Goal: Task Accomplishment & Management: Use online tool/utility

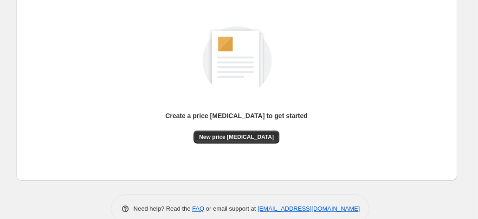
scroll to position [128, 0]
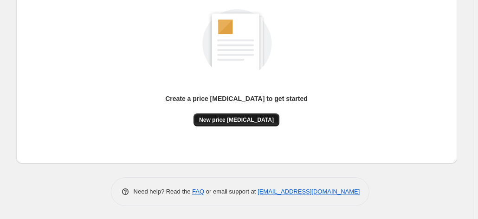
click at [239, 124] on button "New price [MEDICAL_DATA]" at bounding box center [236, 120] width 86 height 13
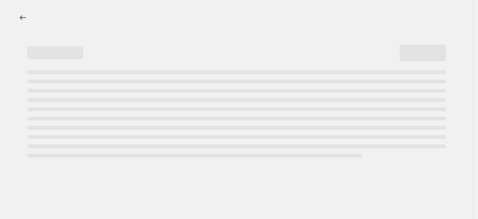
select select "percentage"
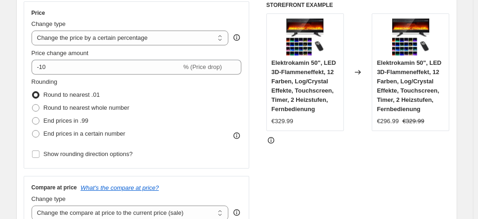
scroll to position [186, 0]
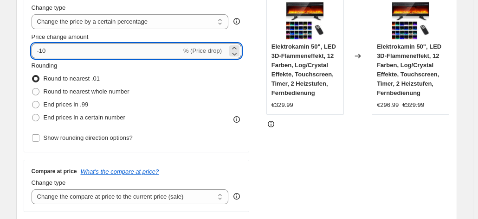
click at [139, 56] on input "-10" at bounding box center [107, 51] width 150 height 15
type input "-1"
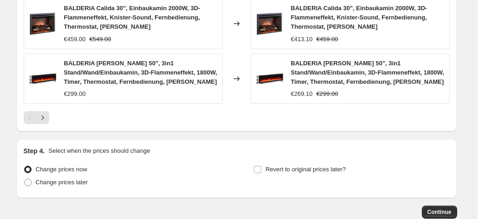
scroll to position [742, 0]
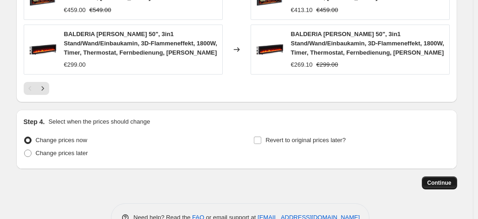
type input "-20"
click at [431, 181] on span "Continue" at bounding box center [439, 183] width 24 height 7
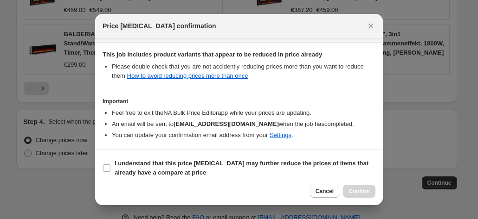
scroll to position [169, 0]
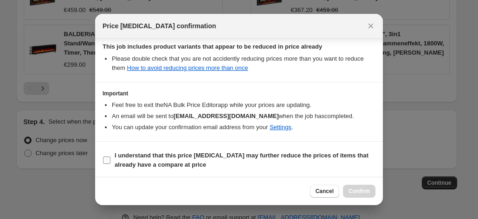
click at [299, 161] on span "I understand that this price [MEDICAL_DATA] may further reduce the prices of it…" at bounding box center [245, 160] width 261 height 19
click at [110, 161] on input "I understand that this price [MEDICAL_DATA] may further reduce the prices of it…" at bounding box center [106, 160] width 7 height 7
checkbox input "true"
click at [355, 188] on span "Confirm" at bounding box center [358, 191] width 21 height 7
